Goal: Task Accomplishment & Management: Manage account settings

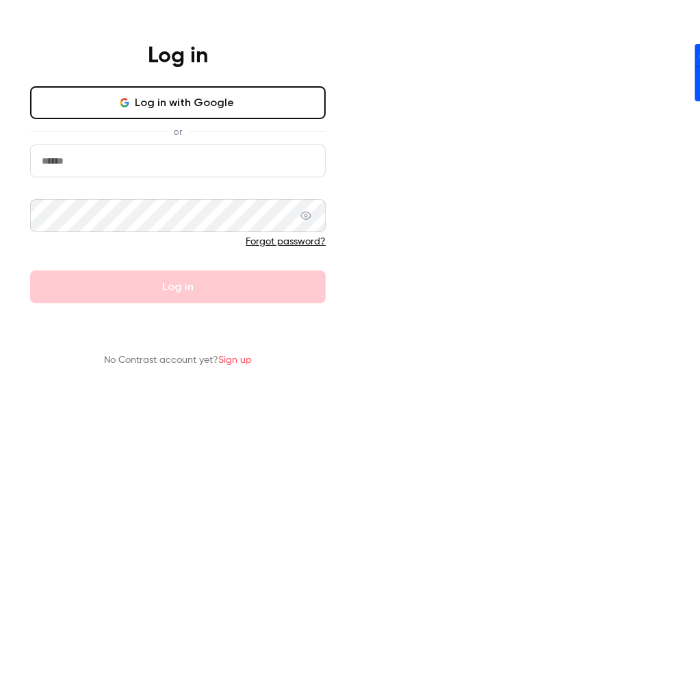
click at [356, 75] on div "Log in" at bounding box center [178, 58] width 356 height 33
click at [356, 31] on main "Log in Log in with Google or Forgot password? Log in No Contrast account yet? S…" at bounding box center [178, 205] width 356 height 411
click at [356, 87] on main "Log in Log in with Google or Forgot password? Log in No Contrast account yet? S…" at bounding box center [178, 205] width 356 height 411
click at [356, 117] on main "Log in Log in with Google or Forgot password? Log in No Contrast account yet? S…" at bounding box center [178, 205] width 356 height 411
click at [326, 177] on input "email" at bounding box center [178, 160] width 296 height 33
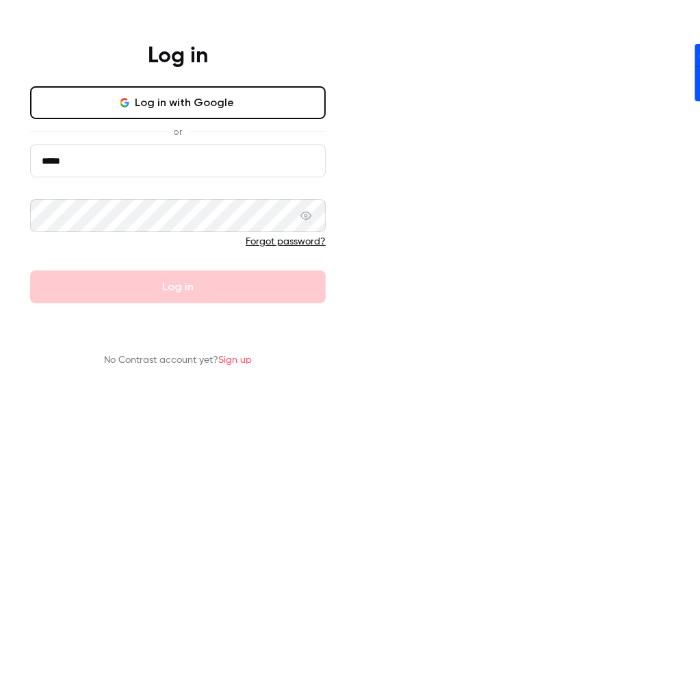
type input "**********"
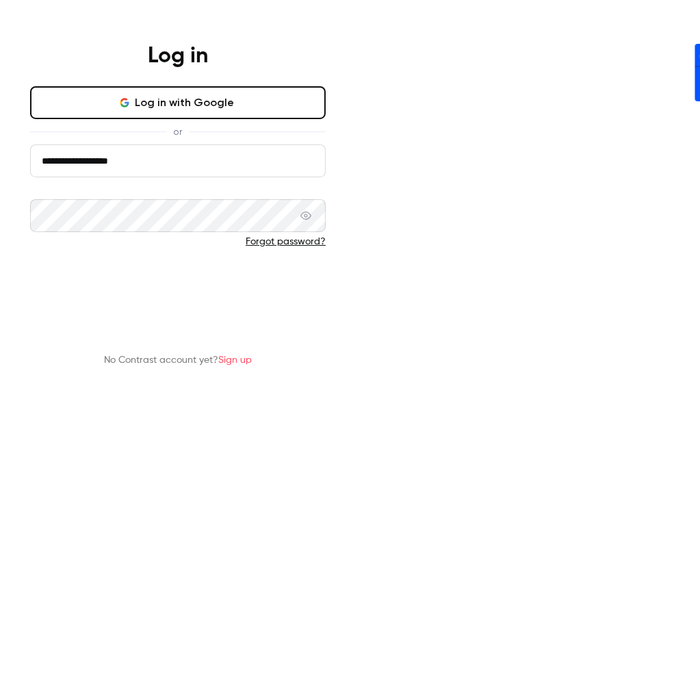
click at [326, 303] on button "Log in" at bounding box center [178, 286] width 296 height 33
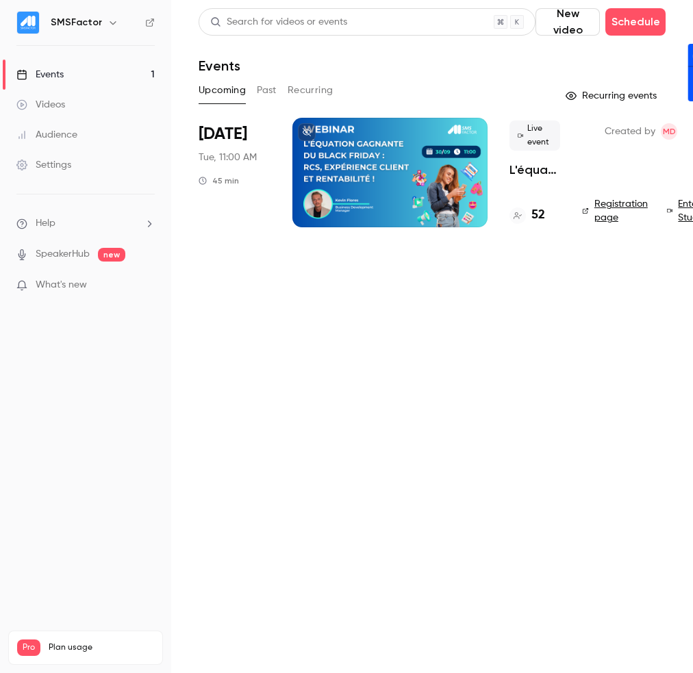
click at [465, 428] on main "Search for videos or events New video Schedule Events Upcoming Past Recurring R…" at bounding box center [432, 336] width 522 height 673
